Goal: Find contact information: Find contact information

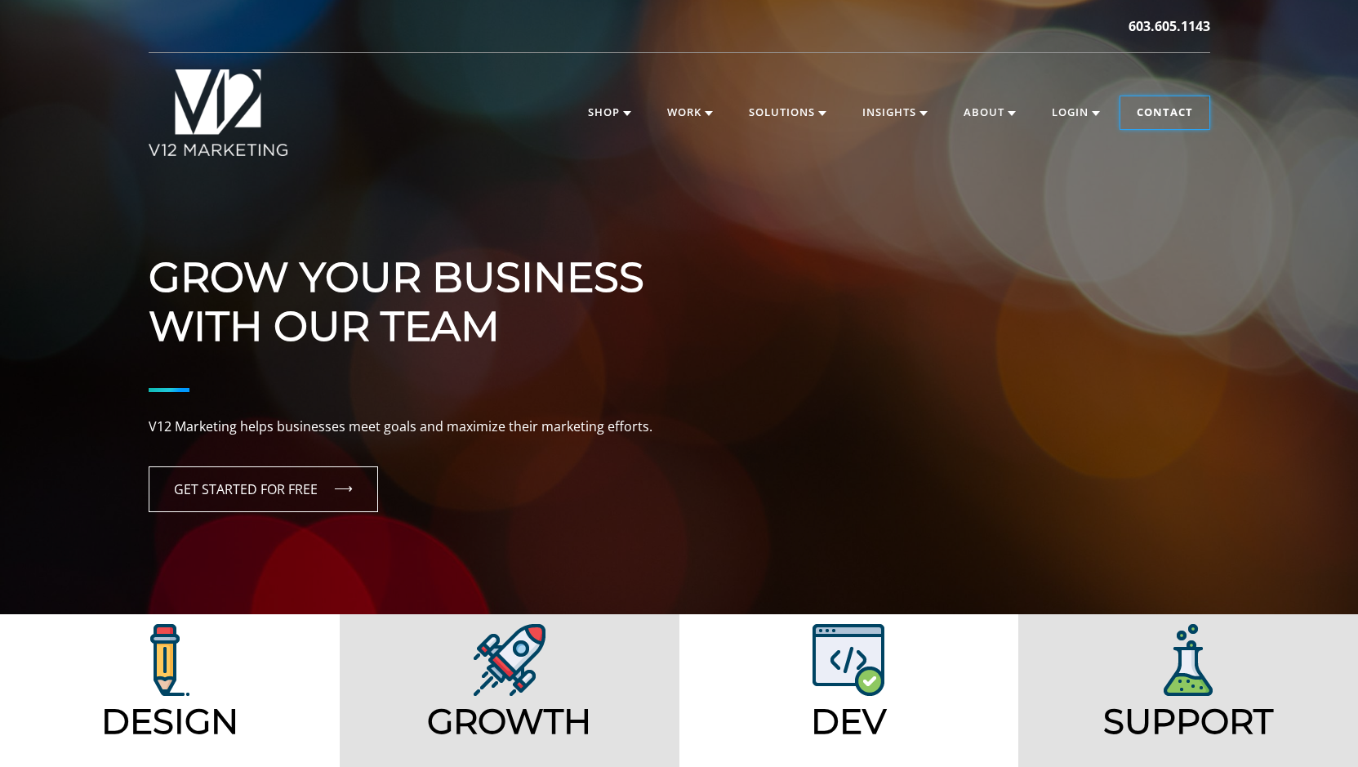
click at [1140, 109] on link "Contact" at bounding box center [1164, 112] width 89 height 33
click at [1148, 113] on link "Contact" at bounding box center [1164, 112] width 89 height 33
click at [1151, 101] on link "Contact" at bounding box center [1164, 112] width 89 height 33
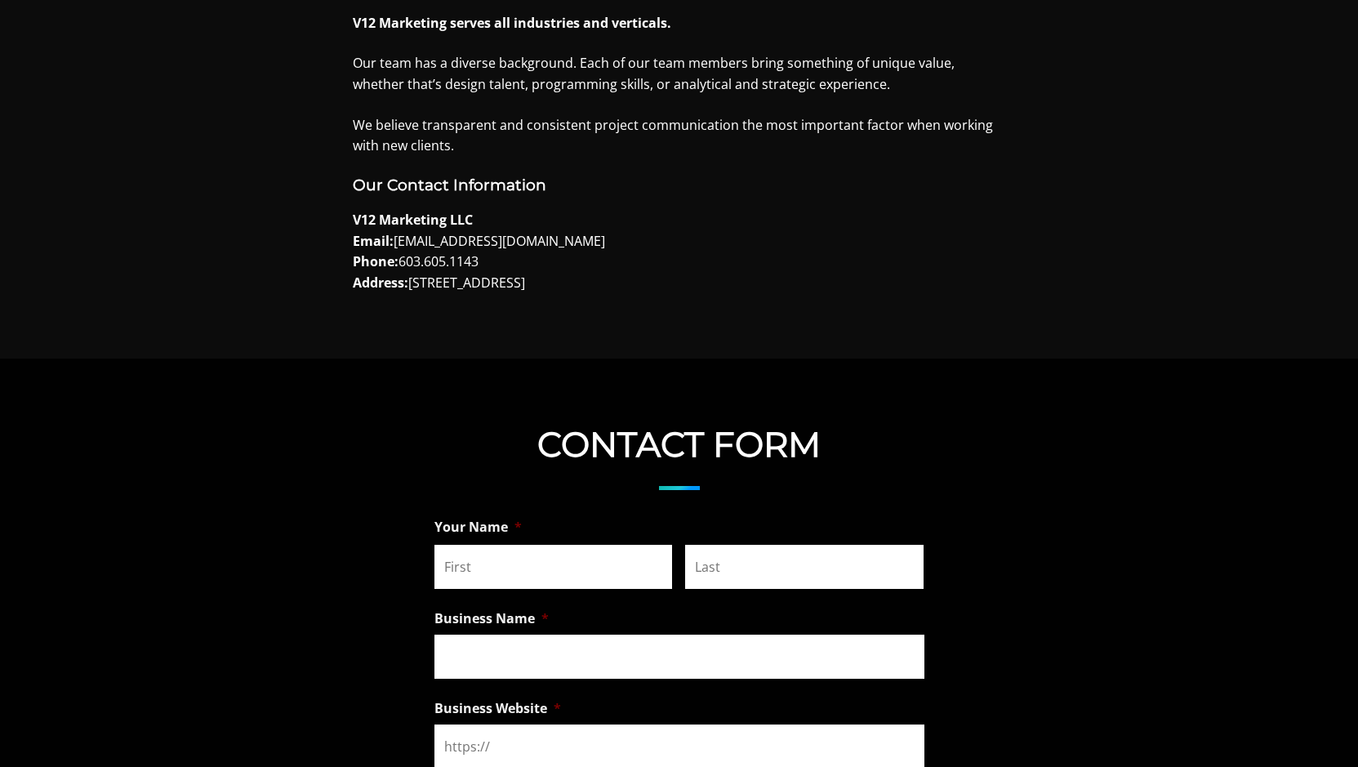
scroll to position [653, 0]
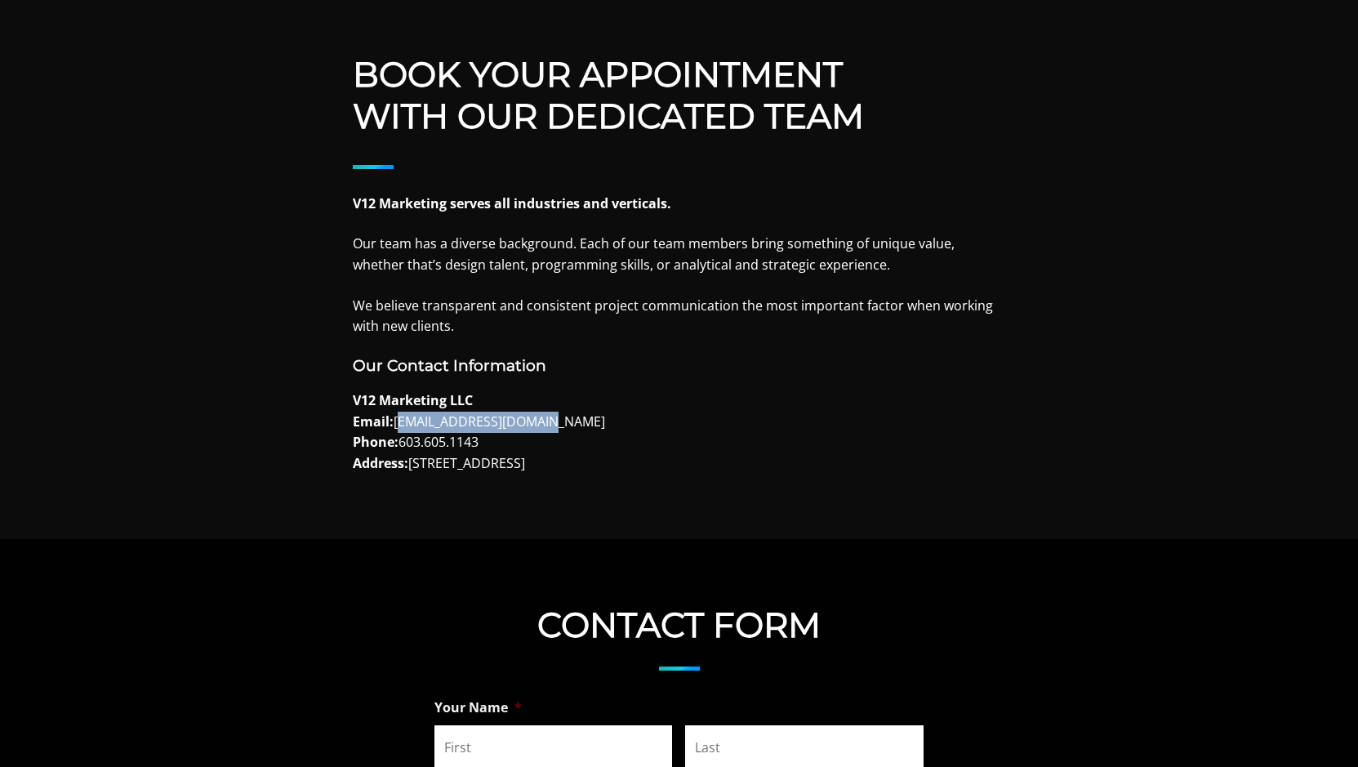
drag, startPoint x: 395, startPoint y: 420, endPoint x: 541, endPoint y: 420, distance: 146.1
click at [541, 420] on p "V12 Marketing LLC Email: info@v12marketing.com Phone: 603.605.1143 Address: 6 G…" at bounding box center [679, 431] width 653 height 83
copy p "[EMAIL_ADDRESS][DOMAIN_NAME]"
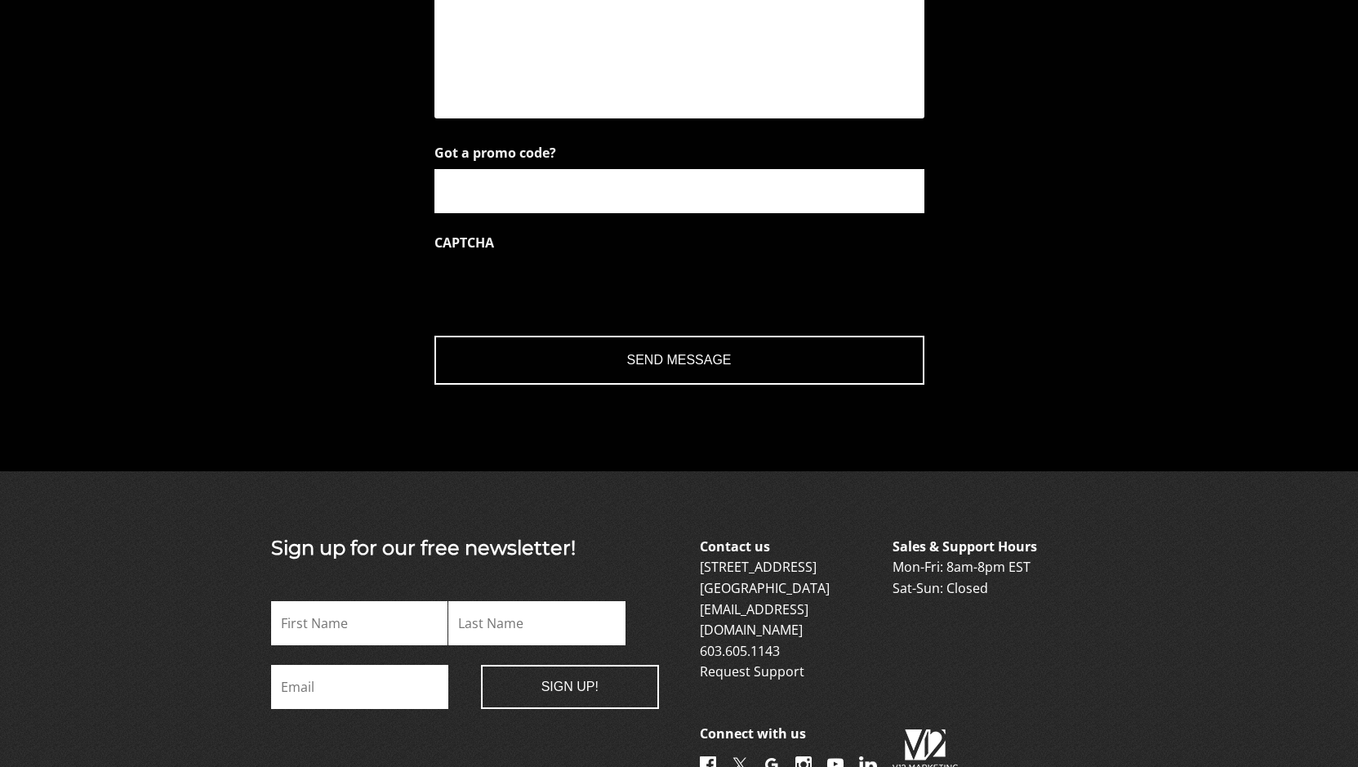
scroll to position [2346, 0]
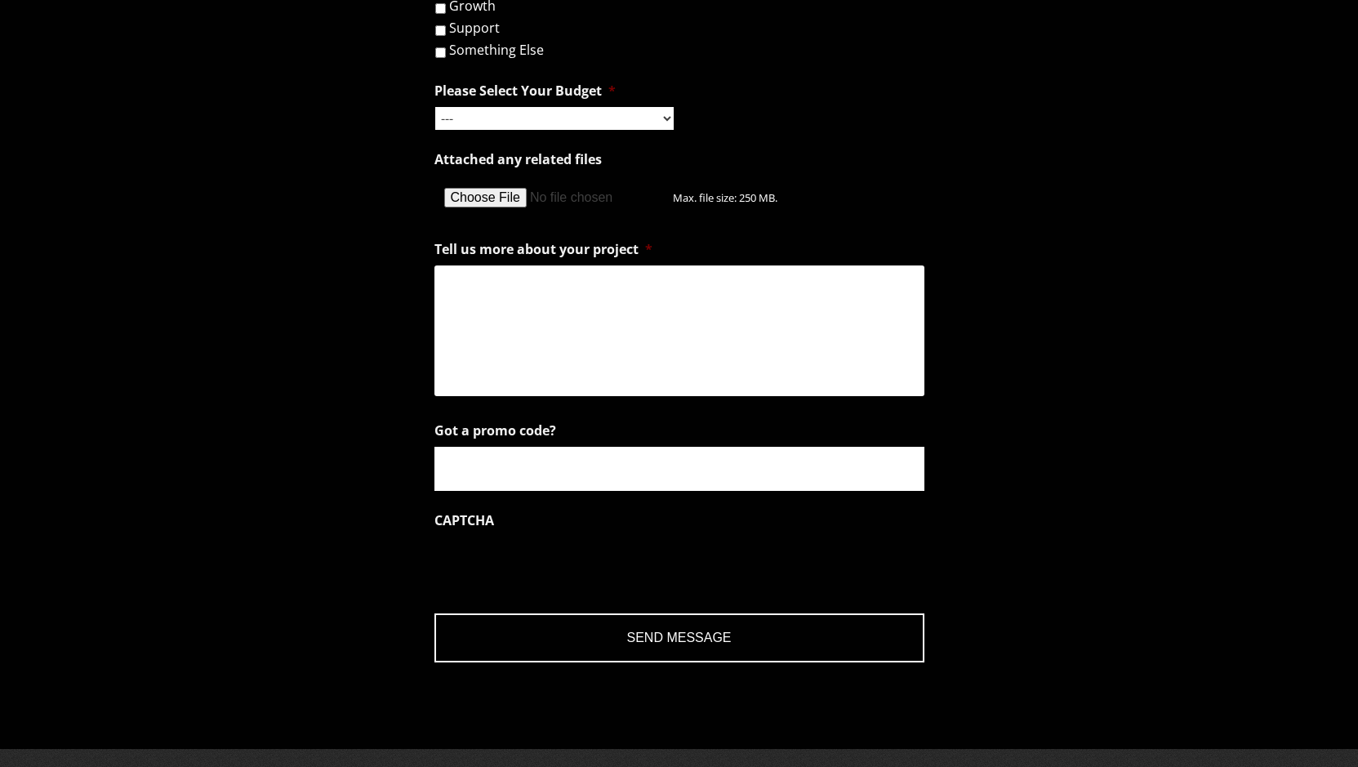
scroll to position [2123, 0]
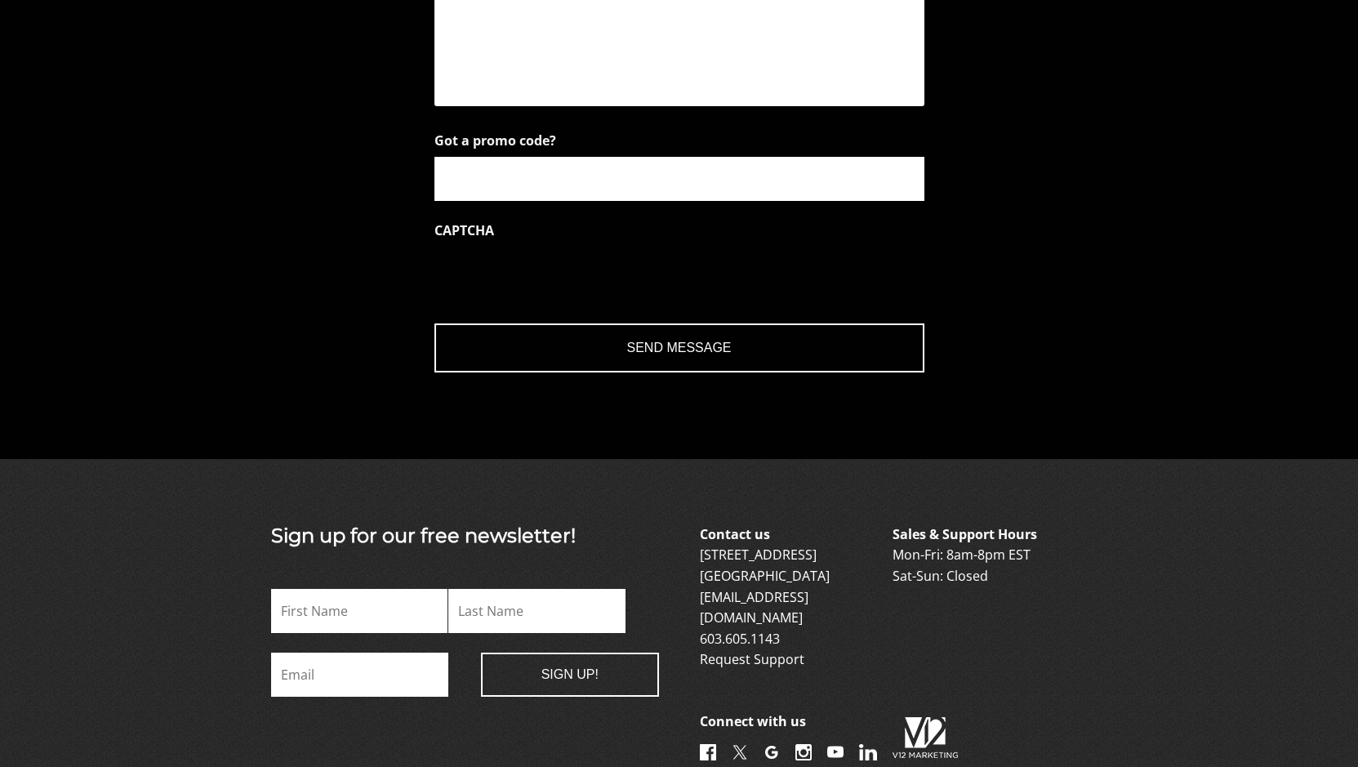
scroll to position [2346, 0]
